Goal: Information Seeking & Learning: Learn about a topic

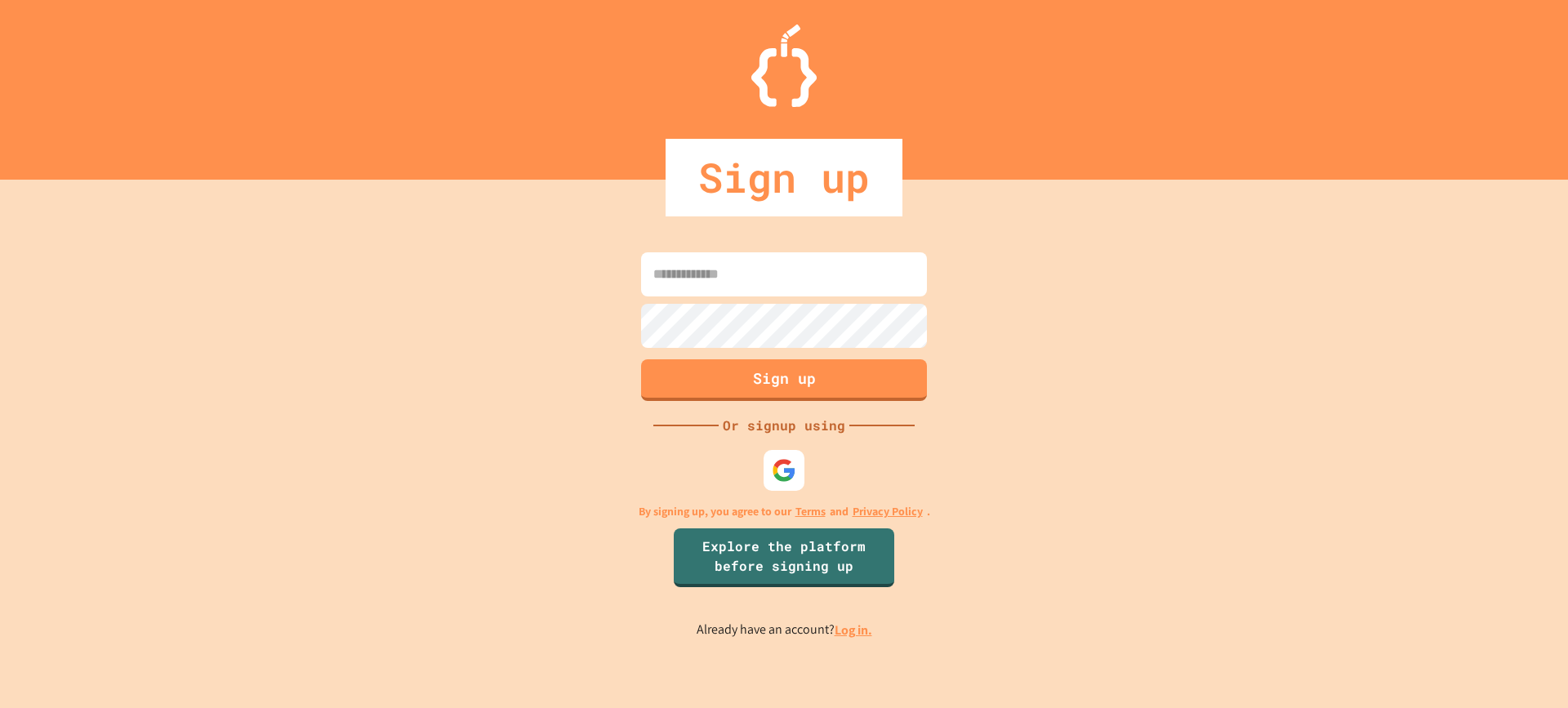
click at [1388, 394] on div "Sign up Or signup using By signing up, you agree to our Terms and Privacy Polic…" at bounding box center [784, 444] width 1568 height 528
click at [779, 466] on img at bounding box center [784, 470] width 27 height 27
click at [786, 481] on img at bounding box center [784, 470] width 26 height 26
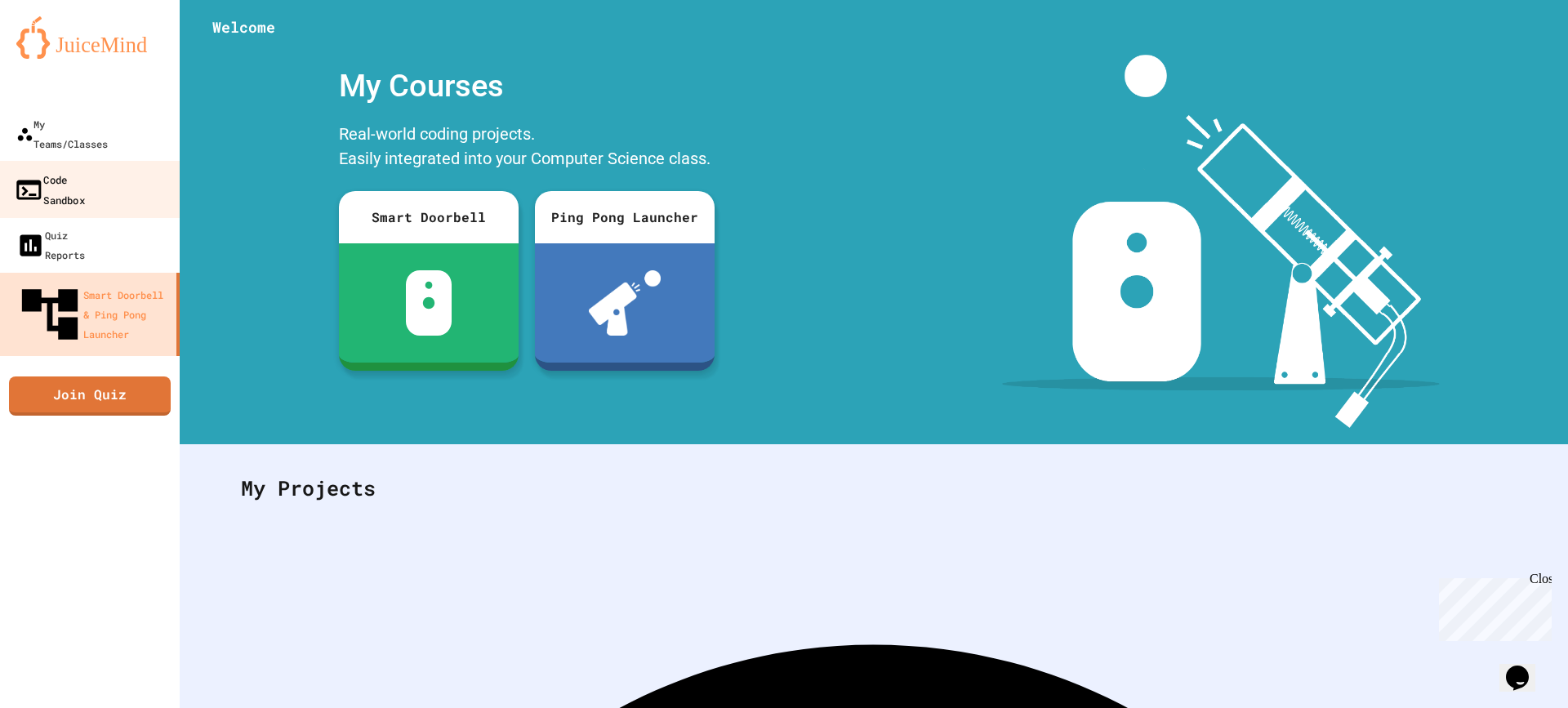
click at [80, 169] on div "Code Sandbox" at bounding box center [49, 189] width 71 height 40
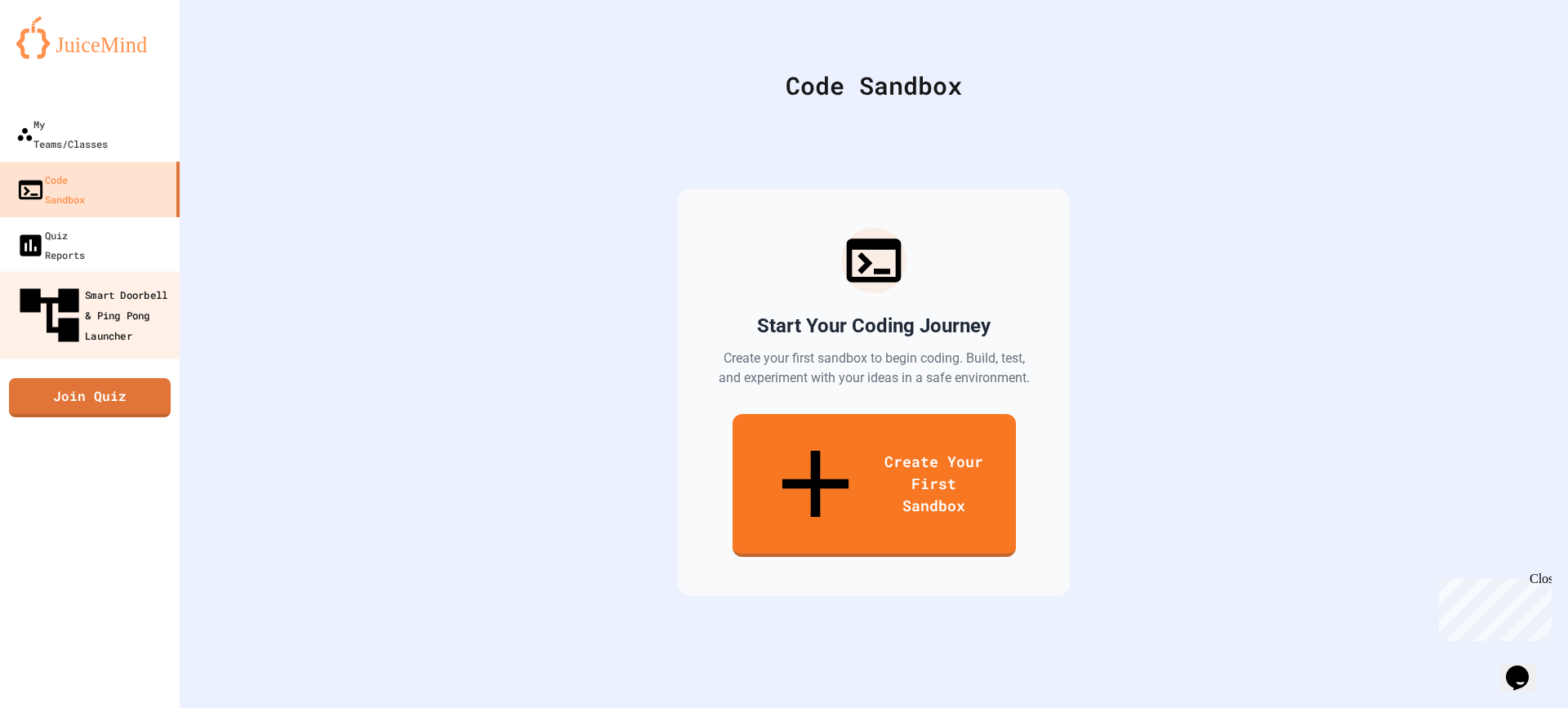
click at [108, 280] on div "Smart Doorbell & Ping Pong Launcher" at bounding box center [94, 315] width 161 height 71
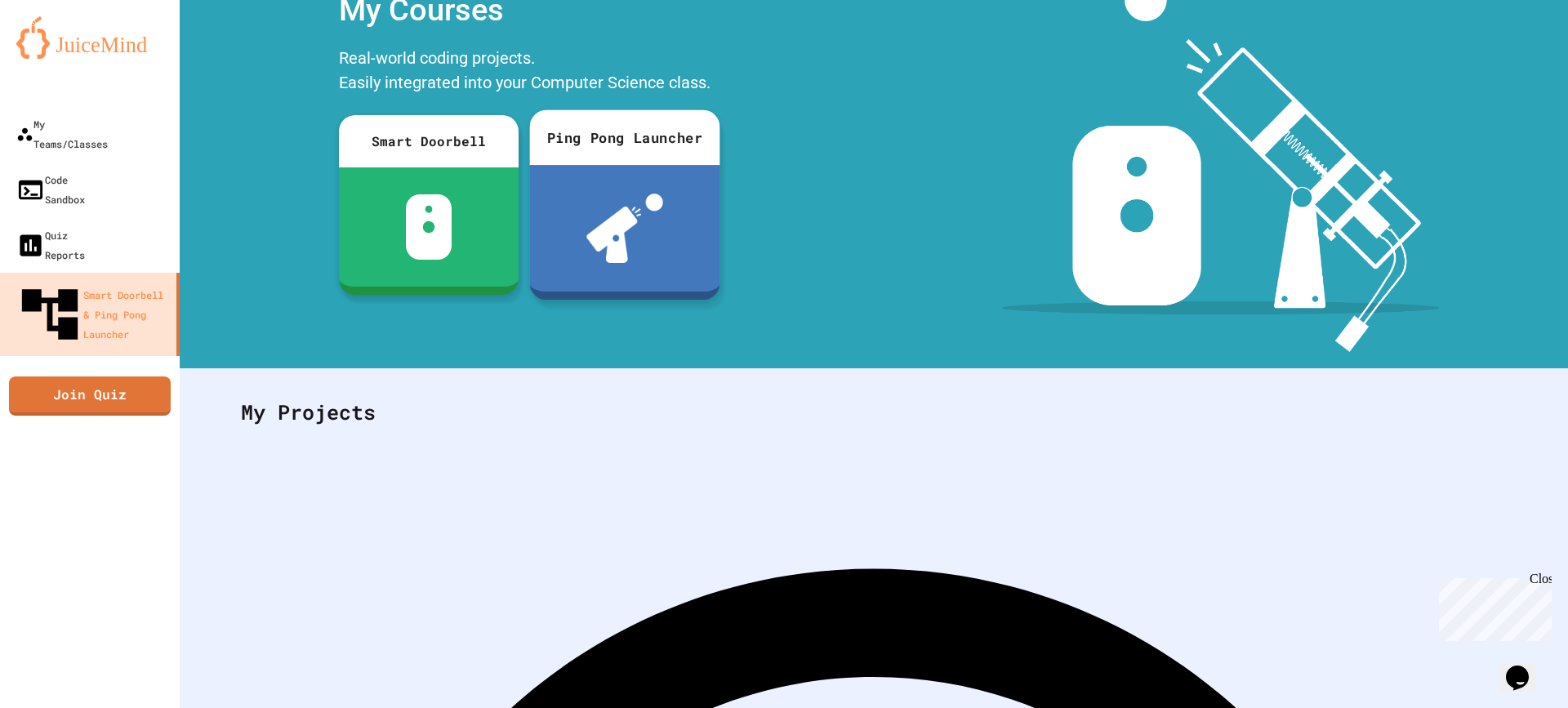
scroll to position [98, 0]
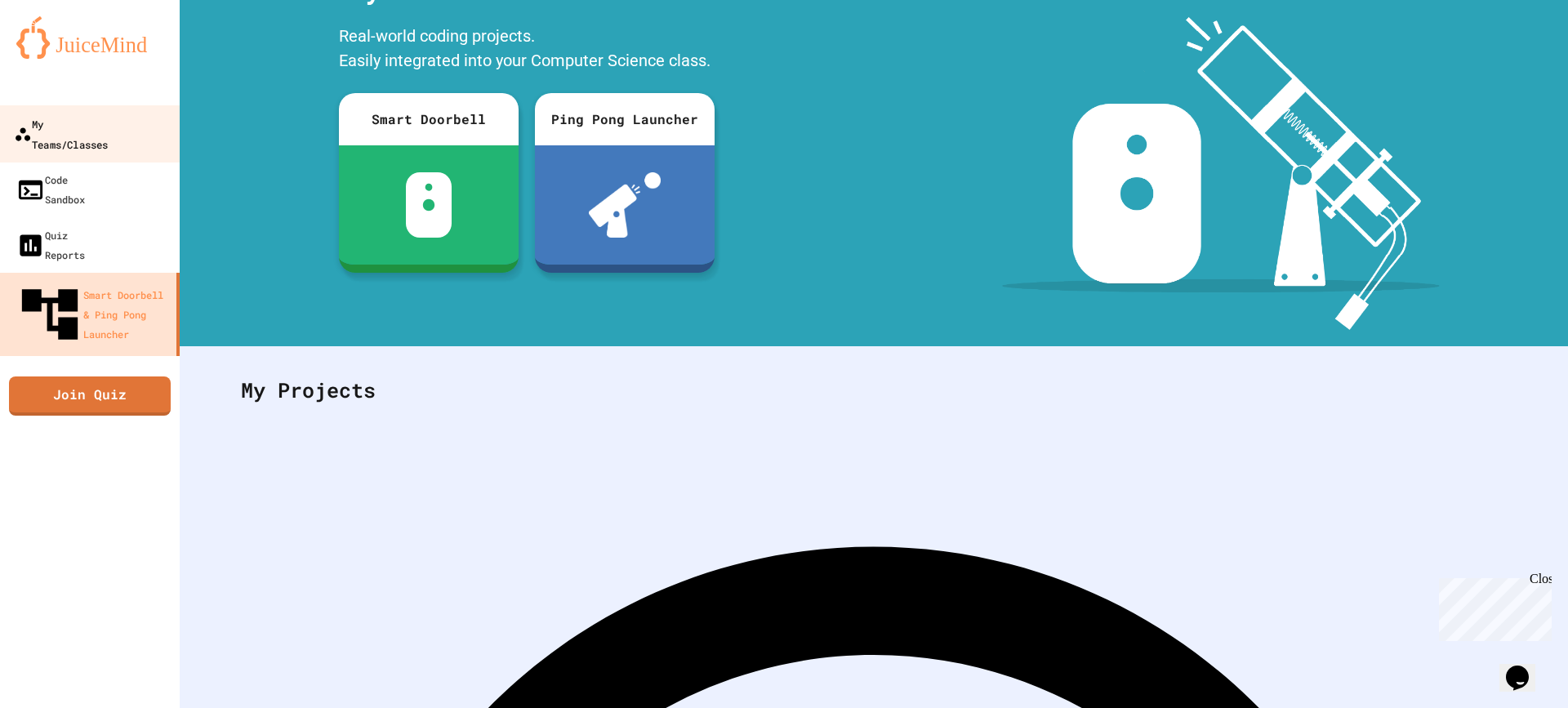
click at [97, 111] on link "My Teams/Classes" at bounding box center [90, 134] width 185 height 57
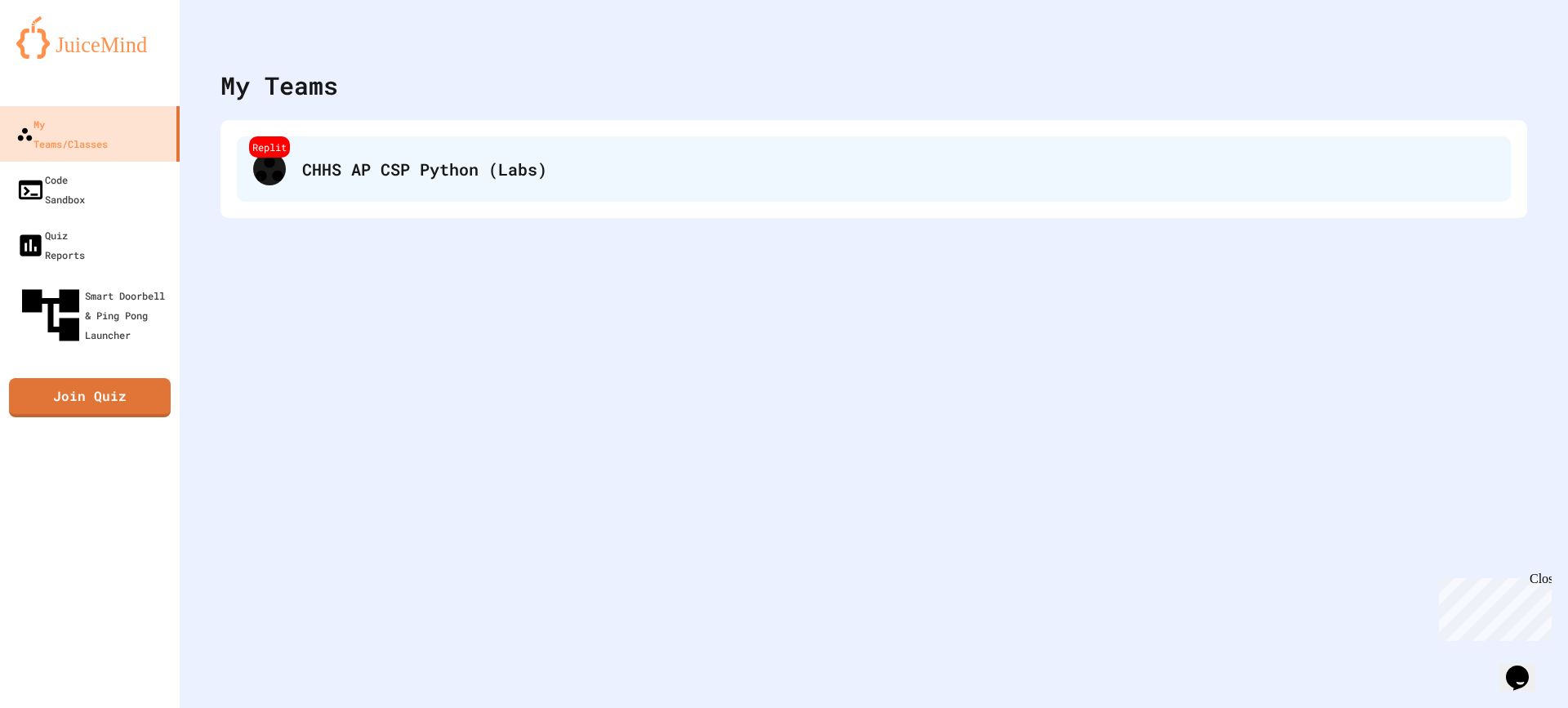
click at [635, 161] on div "CHHS AP CSP Python (Labs)" at bounding box center [898, 169] width 1192 height 25
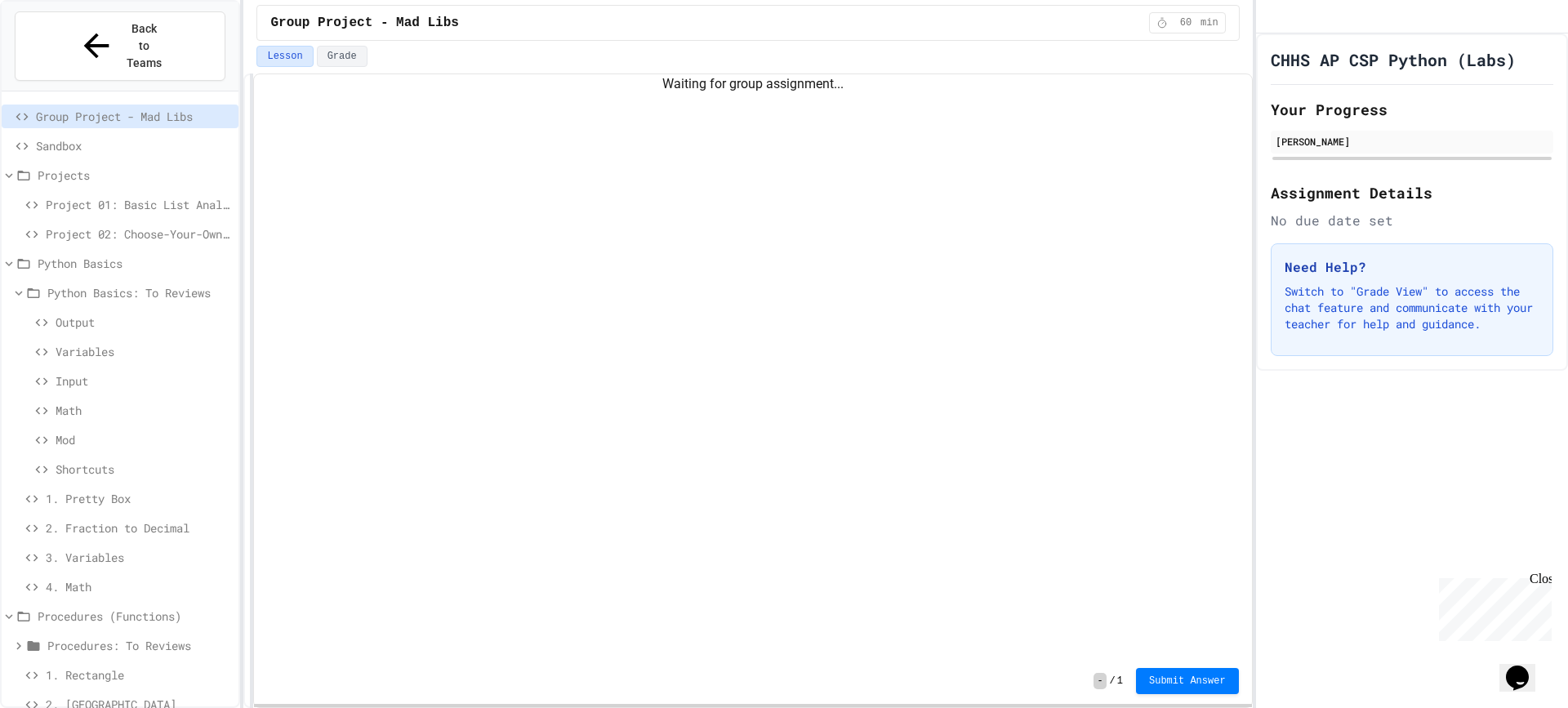
click at [163, 339] on div "Variables" at bounding box center [120, 351] width 237 height 24
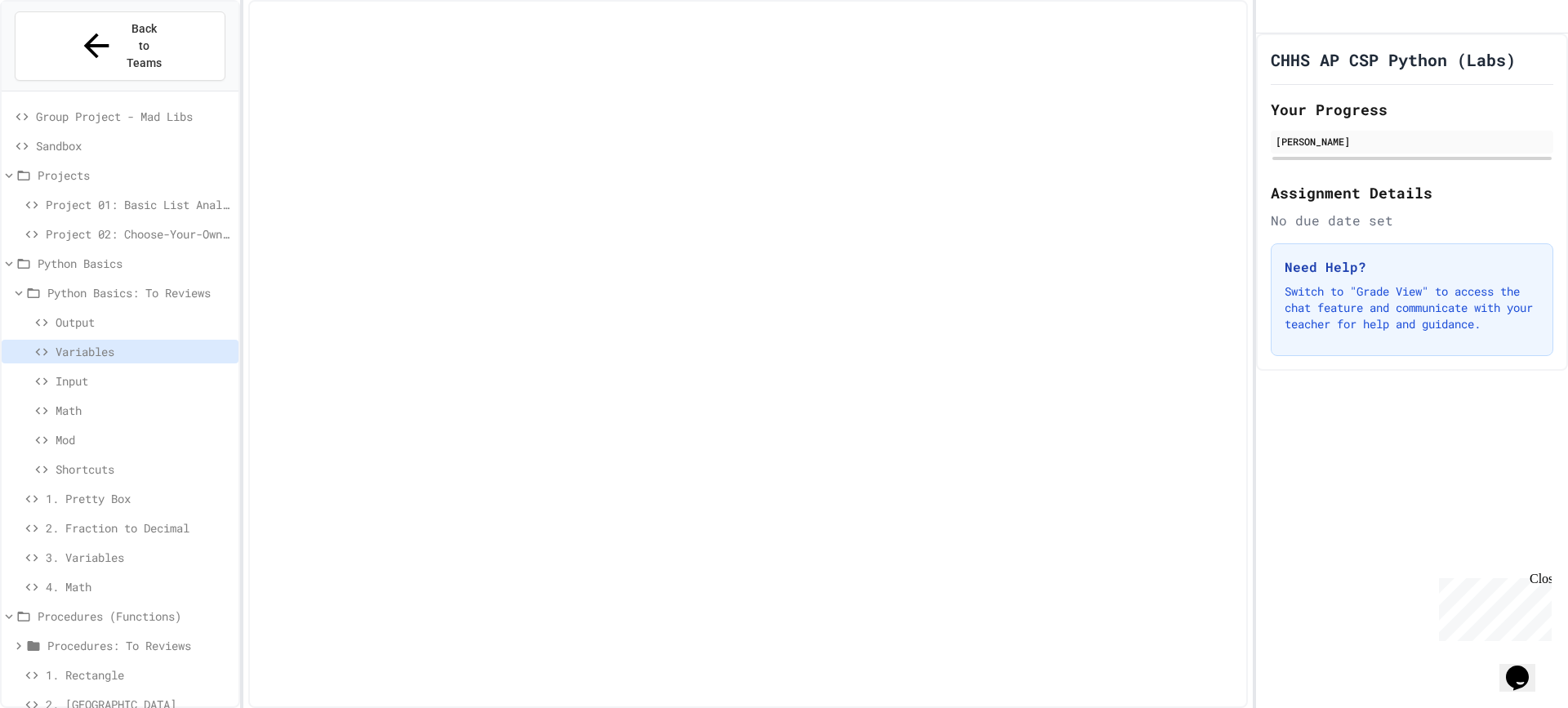
click at [144, 490] on span "1. Pretty Box" at bounding box center [138, 498] width 186 height 17
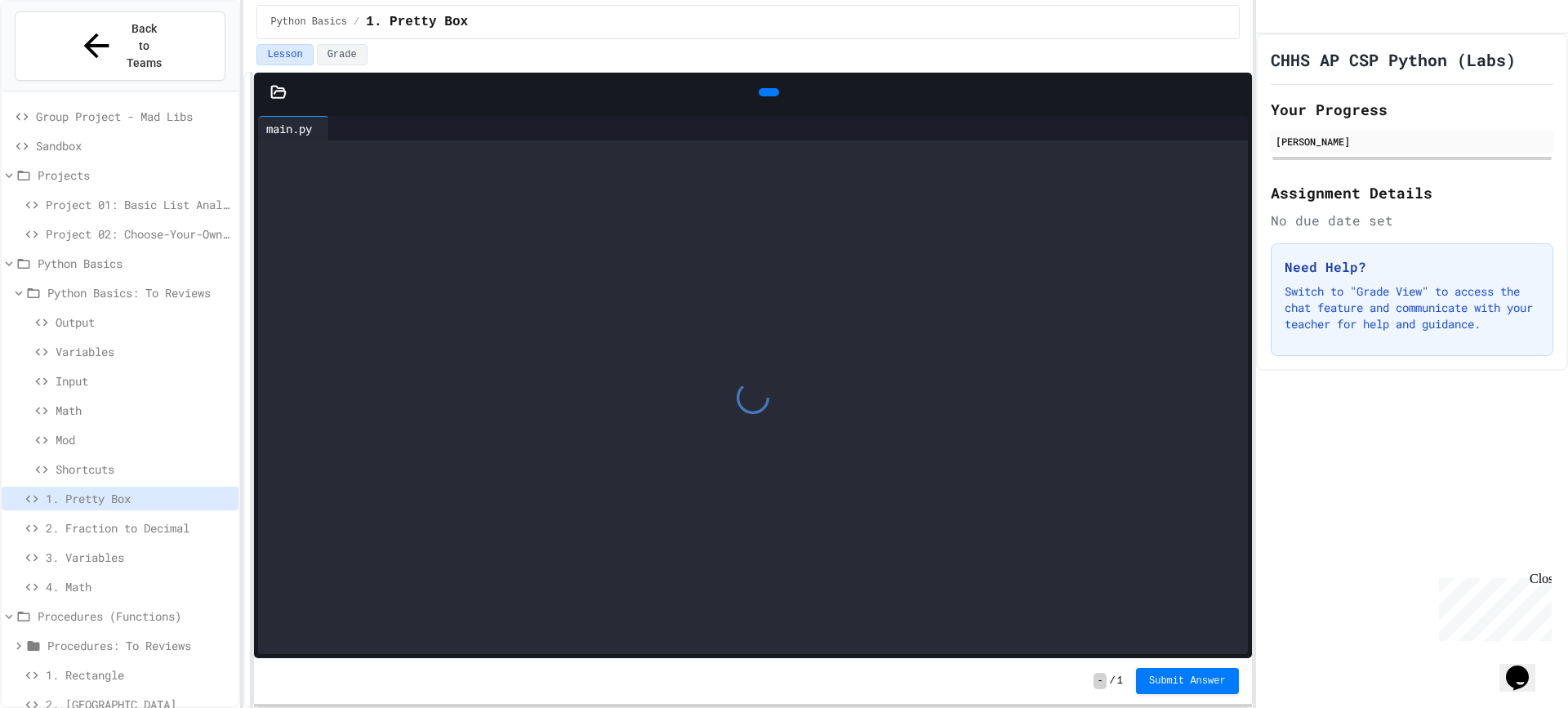
click at [349, 555] on div at bounding box center [752, 397] width 989 height 514
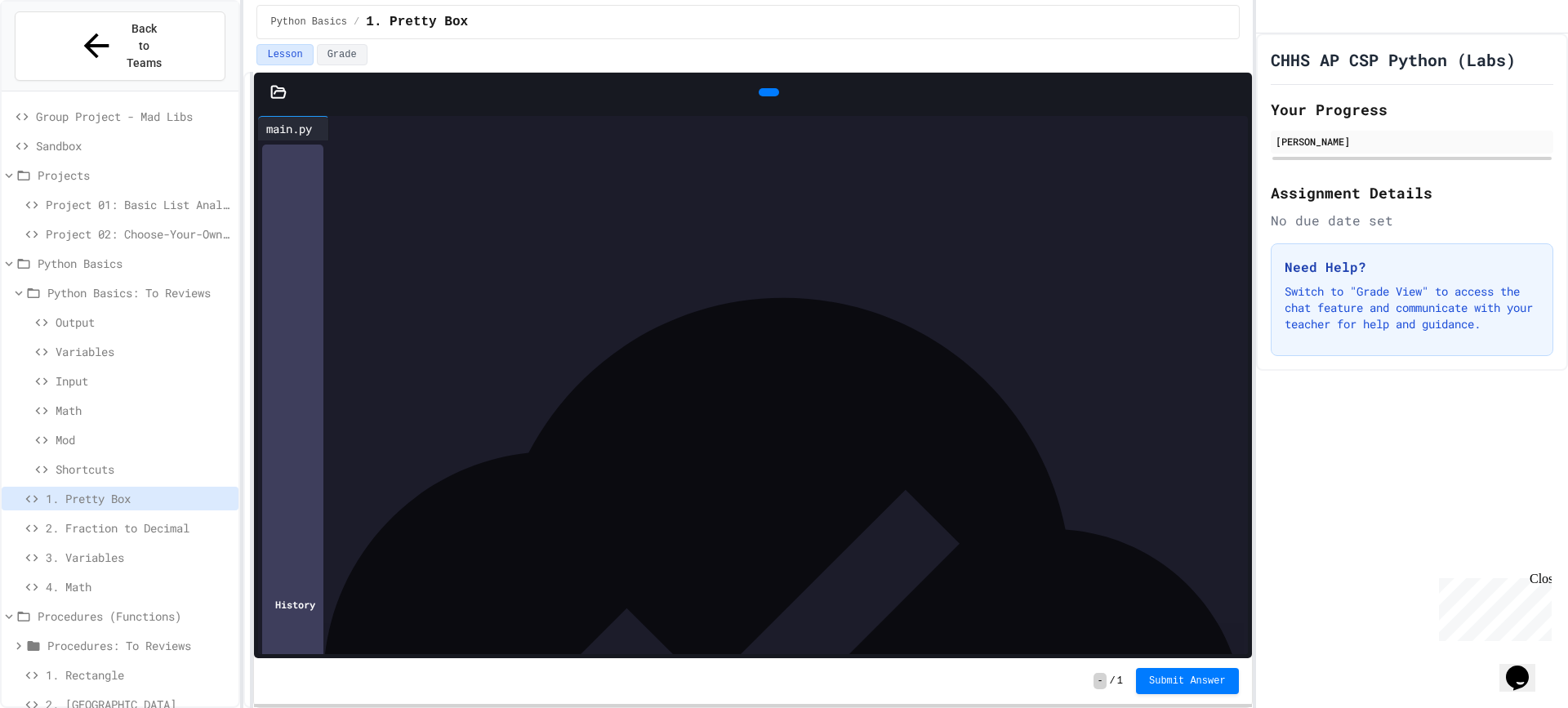
click at [277, 63] on button "Lesson" at bounding box center [284, 54] width 56 height 21
click at [287, 55] on button "Lesson" at bounding box center [284, 54] width 56 height 21
click at [324, 55] on button "Grade" at bounding box center [341, 54] width 50 height 21
click at [292, 88] on div at bounding box center [278, 93] width 49 height 17
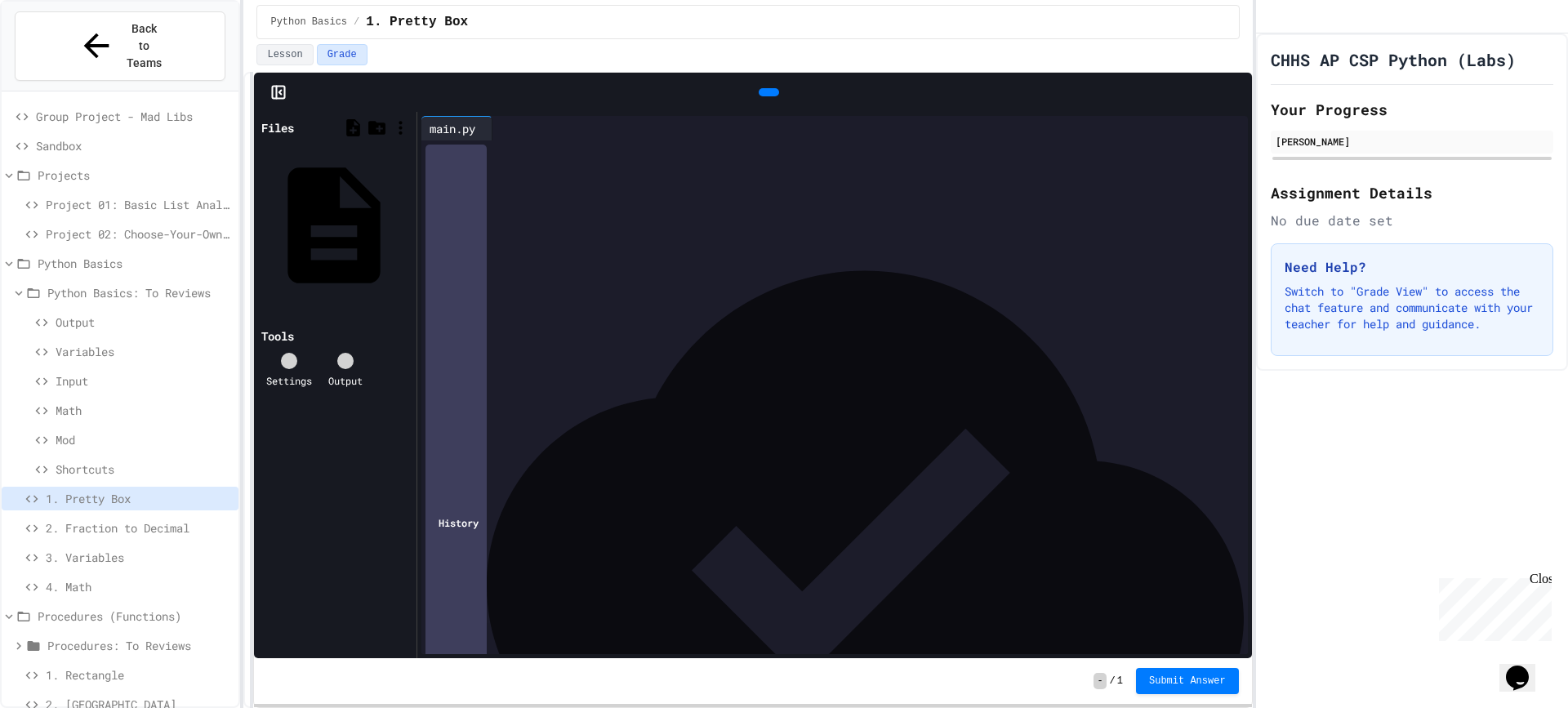
click at [407, 217] on div "main.py" at bounding box center [407, 226] width 0 height 17
click at [406, 128] on icon at bounding box center [401, 127] width 20 height 20
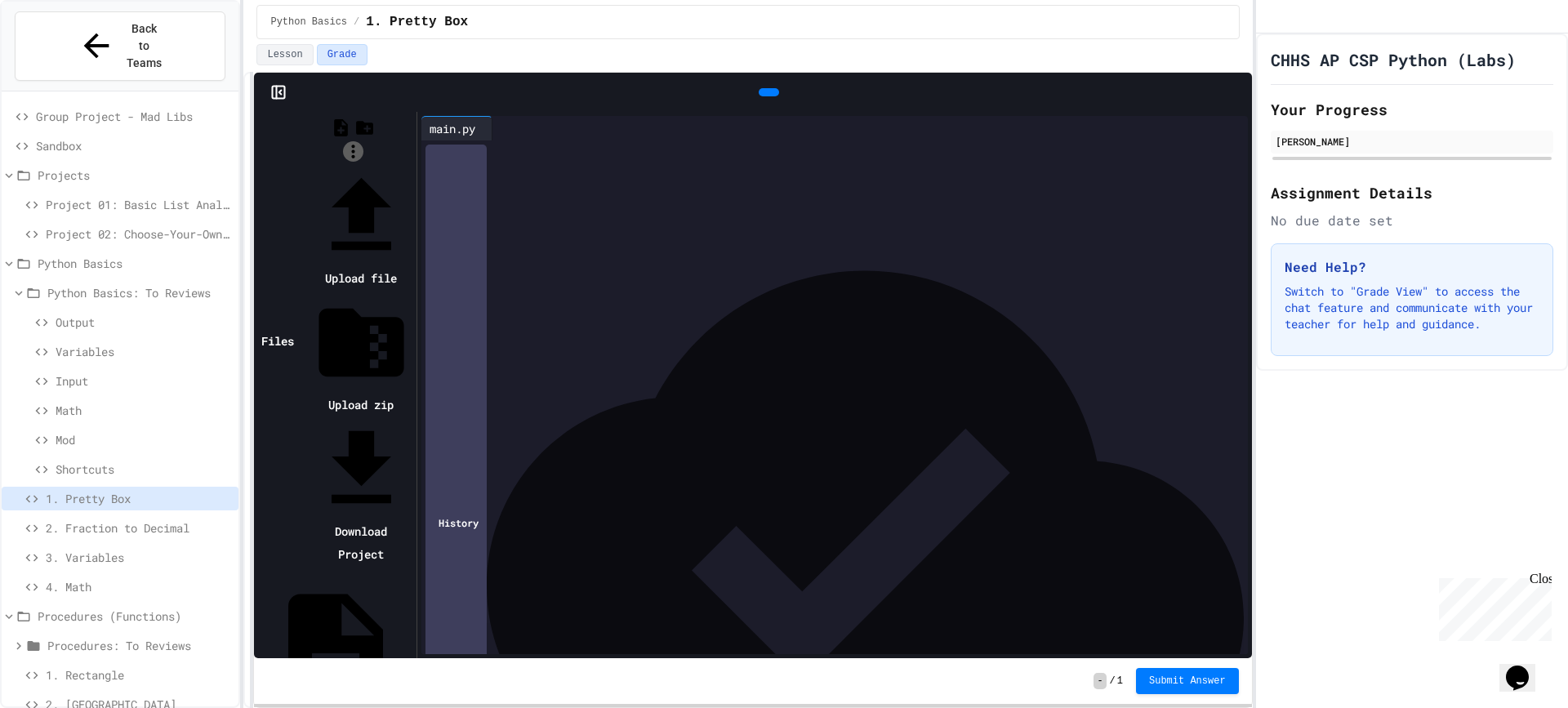
click at [406, 165] on div at bounding box center [353, 165] width 118 height 0
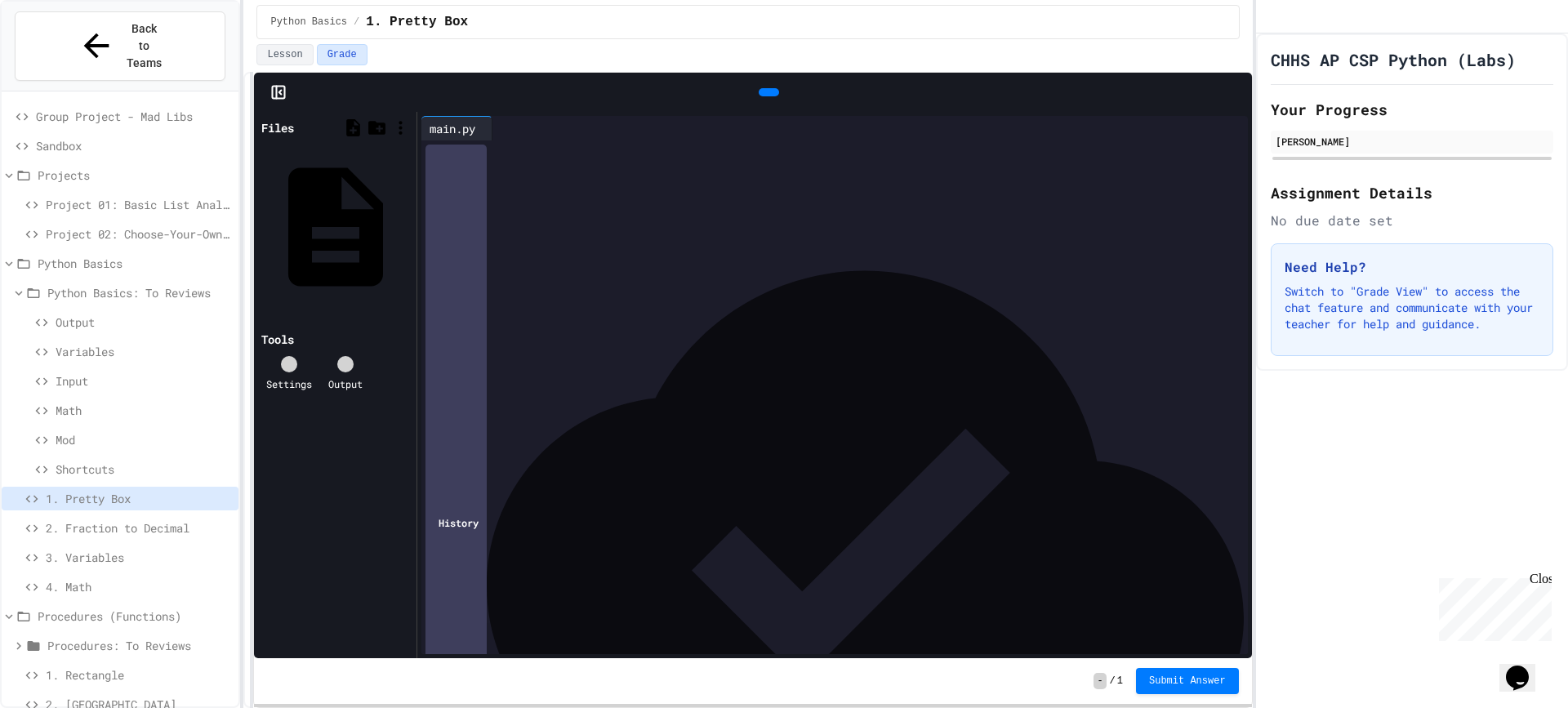
click at [294, 128] on div "Files" at bounding box center [278, 127] width 33 height 17
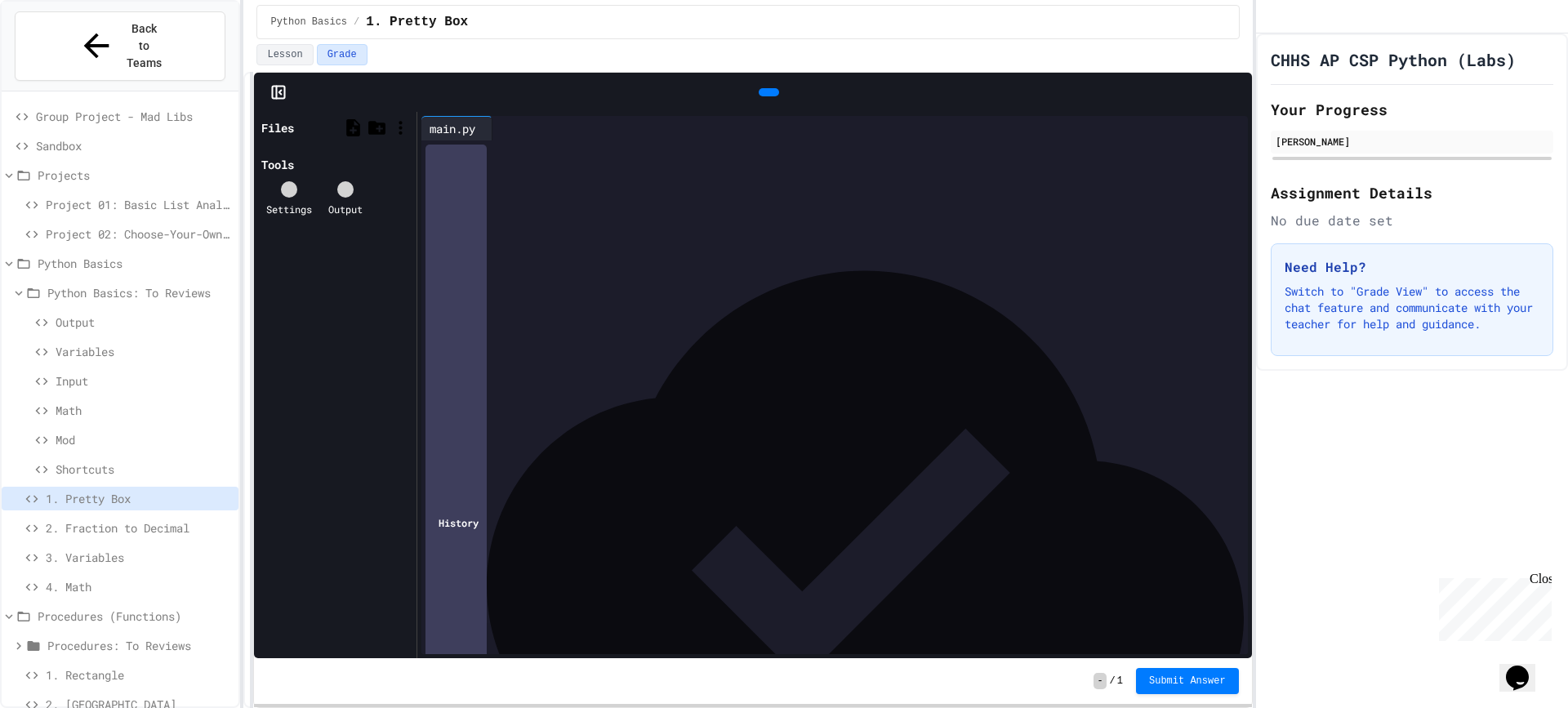
click at [291, 128] on div "Files" at bounding box center [278, 127] width 33 height 17
